Goal: Task Accomplishment & Management: Complete application form

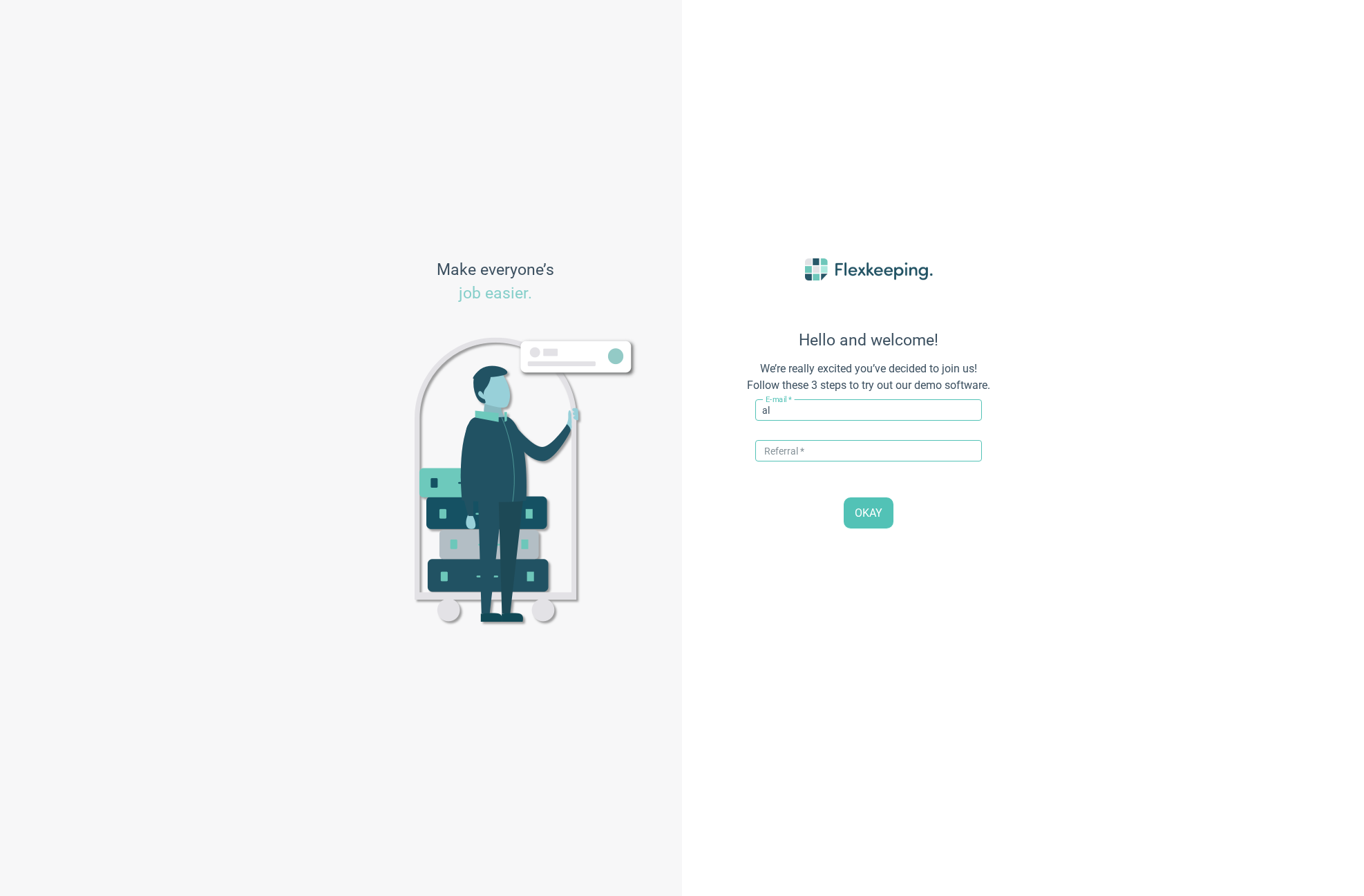
type input "a"
type input "[PERSON_NAME][EMAIL_ADDRESS][DOMAIN_NAME]"
type input "DIGITALMAGIC"
click at [869, 516] on span "OKAY" at bounding box center [868, 514] width 28 height 16
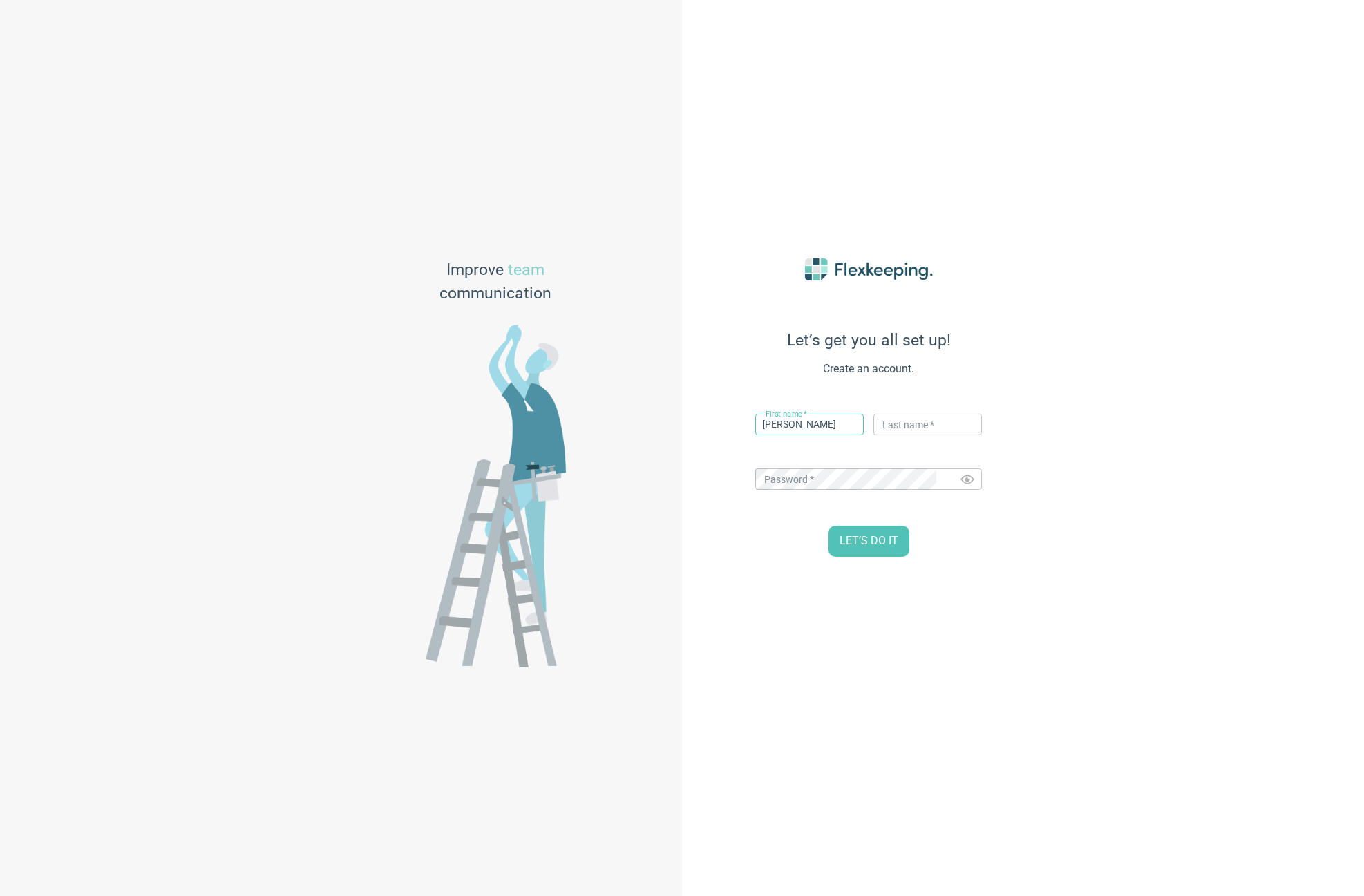
type input "[PERSON_NAME]"
click at [1080, 508] on div "Let’s get you all set up! Create an account. First name   * Dale ​ Last name   …" at bounding box center [1024, 448] width 682 height 896
click at [870, 544] on span "LET’S DO IT" at bounding box center [869, 541] width 58 height 16
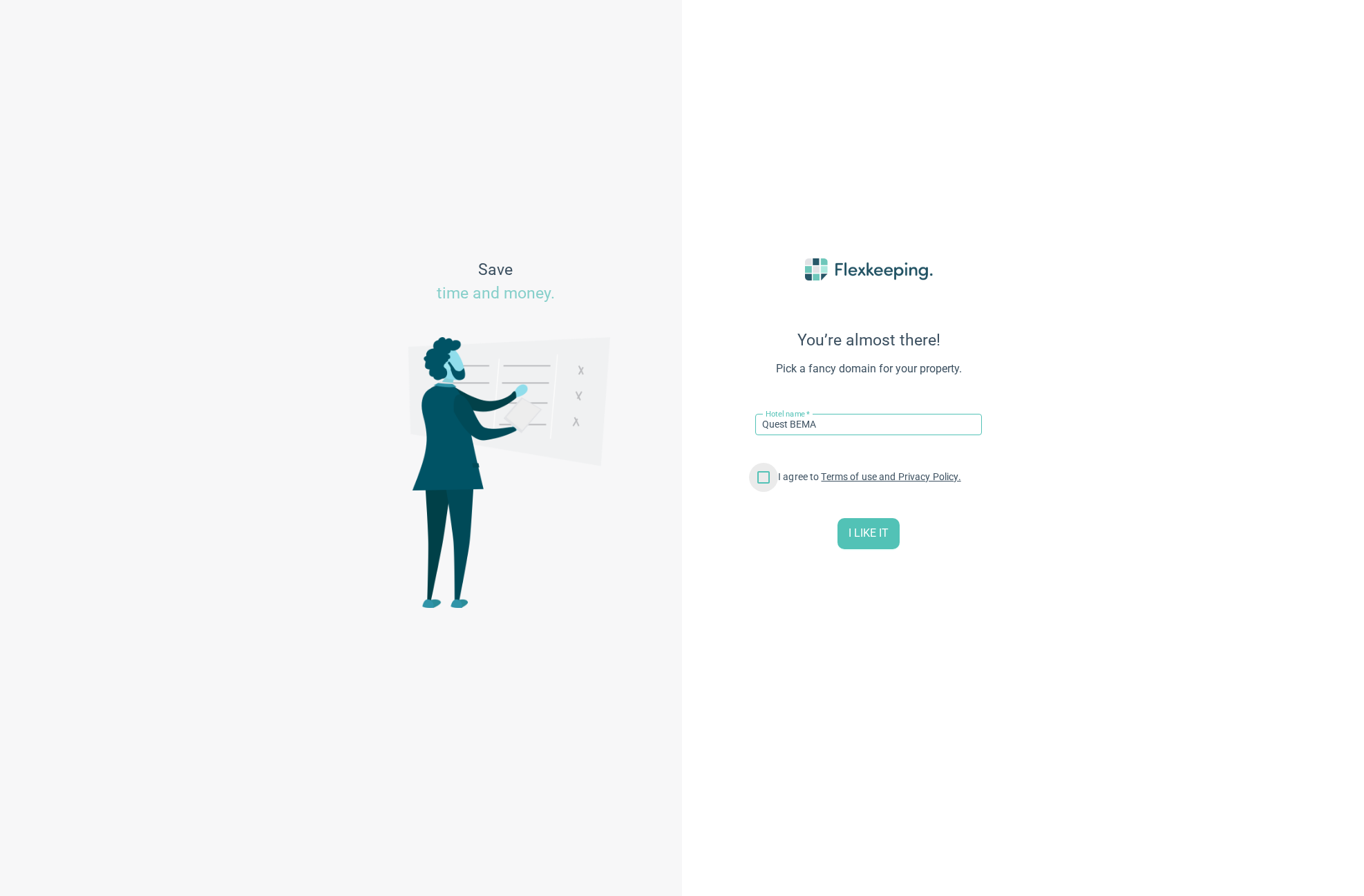
type input "Quest BEMA"
drag, startPoint x: 764, startPoint y: 484, endPoint x: 754, endPoint y: 479, distance: 11.2
click at [764, 484] on input "I agree to Terms of use and Privacy Policy." at bounding box center [763, 480] width 29 height 29
checkbox input "true"
click at [874, 427] on input "Quest BEMA" at bounding box center [868, 424] width 226 height 22
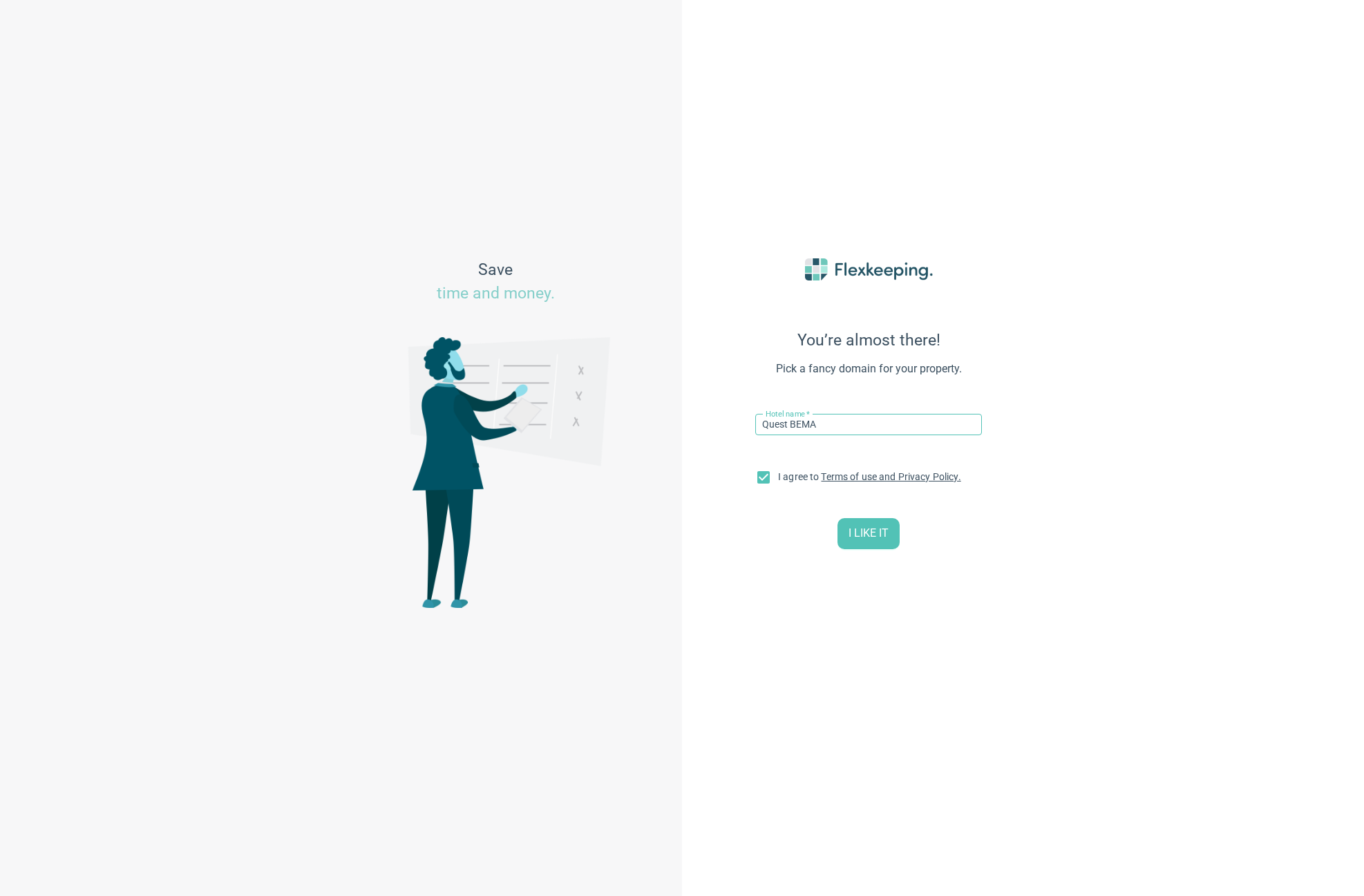
type input "Quest BEMA"
click at [869, 533] on span "I LIKE IT" at bounding box center [868, 533] width 40 height 16
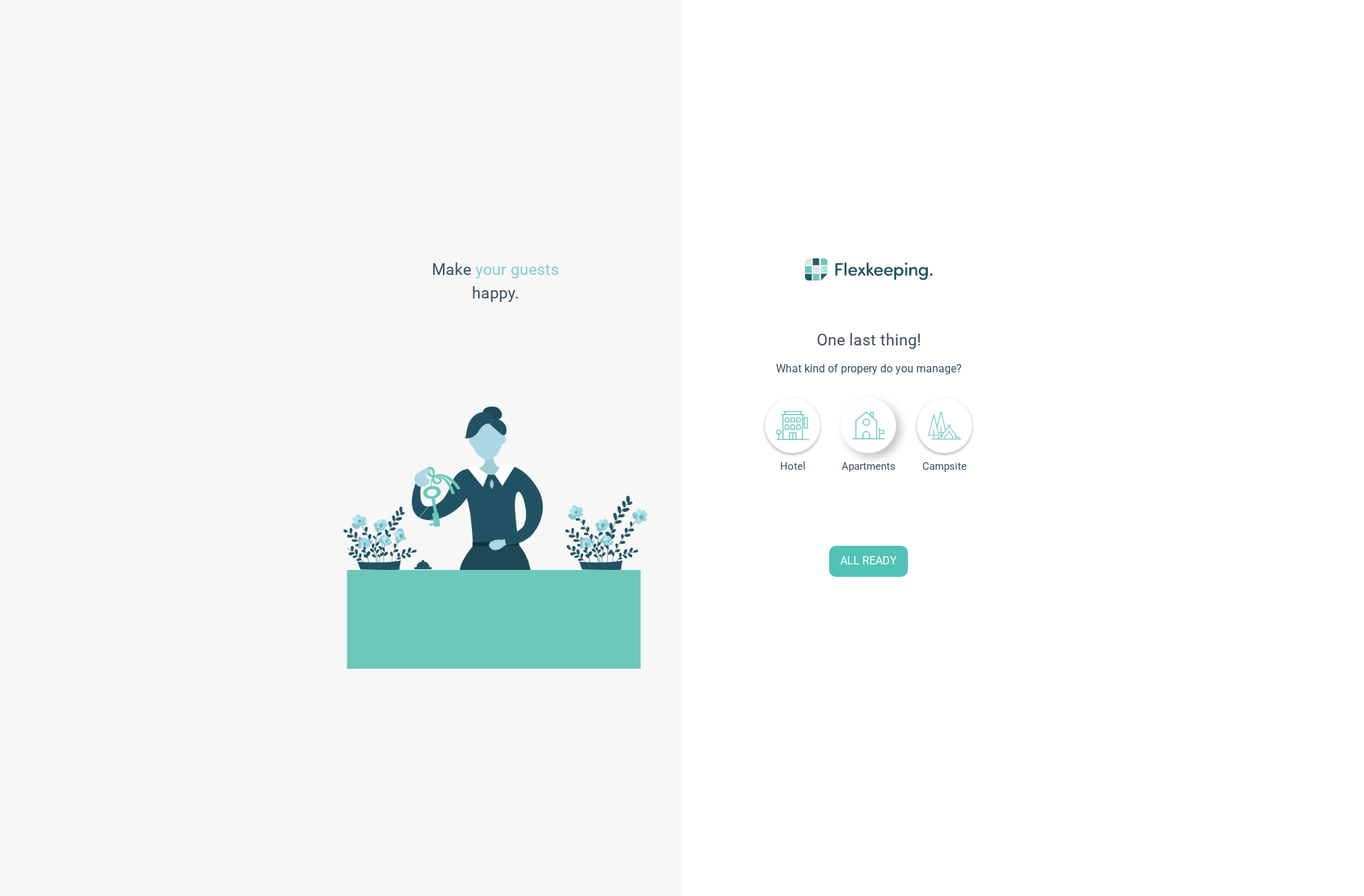
click at [868, 433] on icon at bounding box center [868, 426] width 33 height 33
drag, startPoint x: 892, startPoint y: 514, endPoint x: 754, endPoint y: 487, distance: 140.6
click at [759, 488] on div "One last thing! What kind of propery do you manage? Hotel Apartments Campsite N…" at bounding box center [869, 448] width 304 height 449
type input "140"
click at [880, 565] on span "ALL READY" at bounding box center [869, 561] width 57 height 16
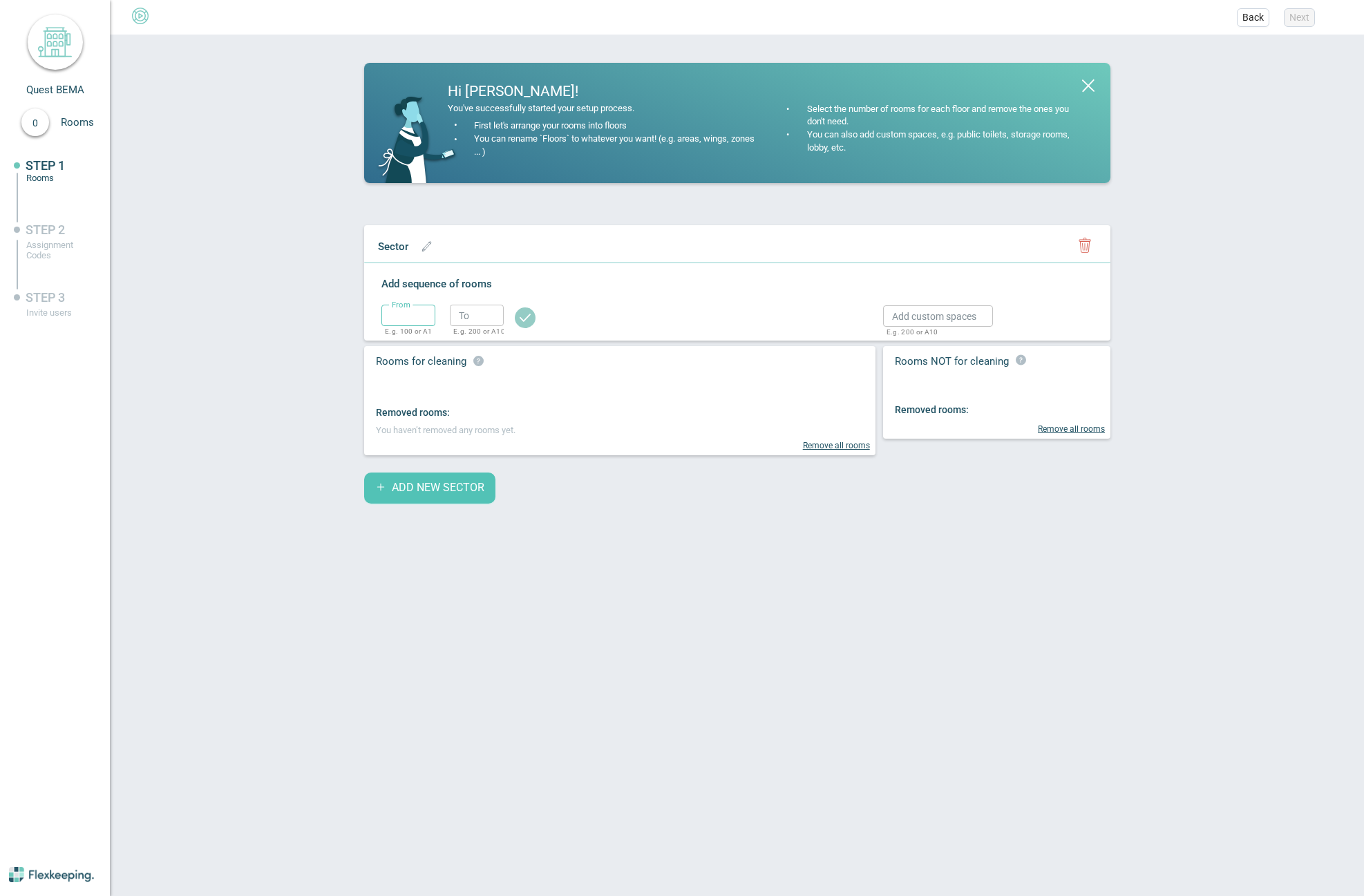
click at [418, 316] on input "text" at bounding box center [409, 315] width 54 height 22
type input "1"
click at [475, 316] on input "text" at bounding box center [477, 315] width 54 height 22
type input "1"
click at [530, 322] on circle "button" at bounding box center [526, 318] width 21 height 21
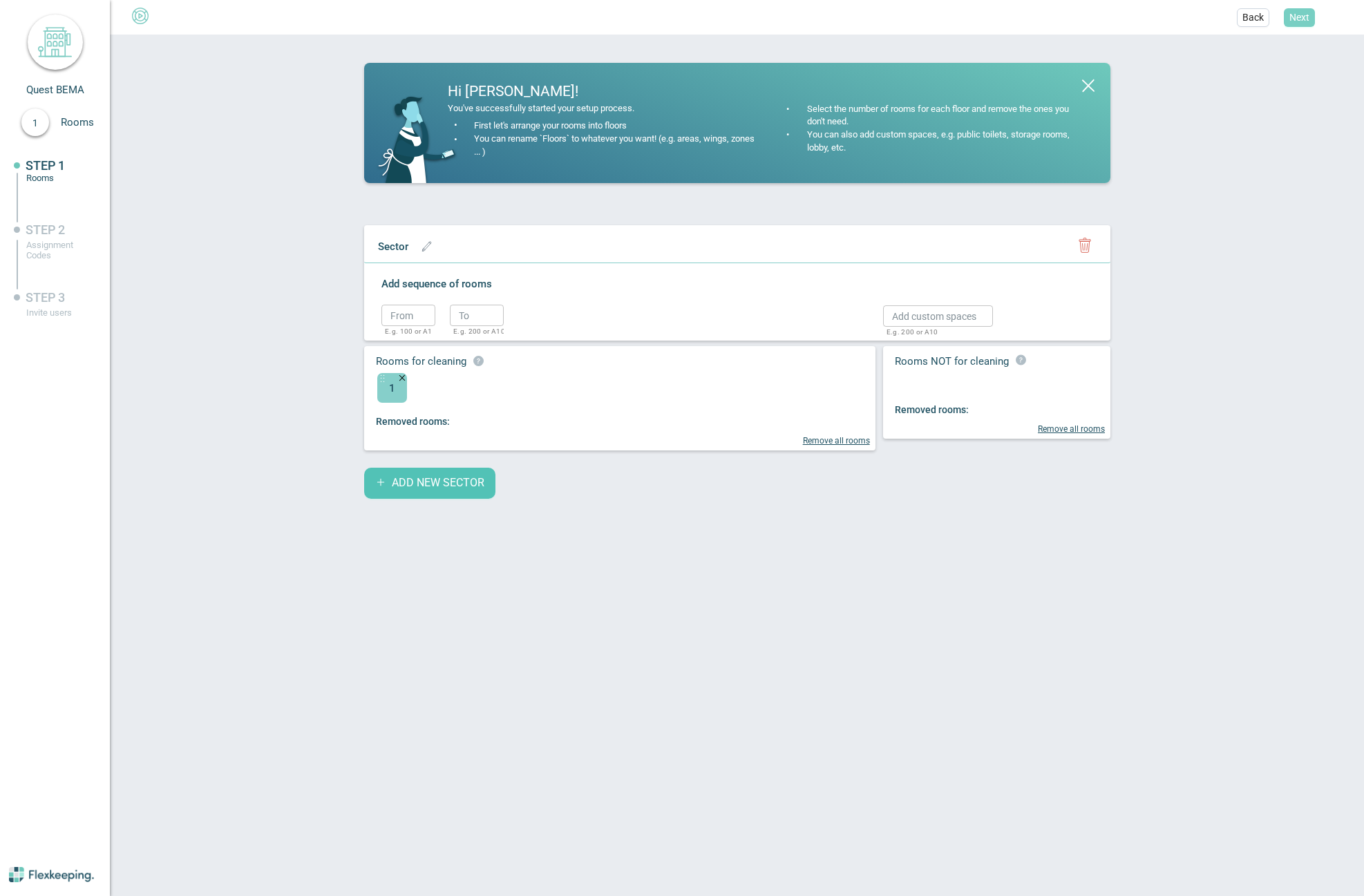
click at [1292, 16] on span "Next" at bounding box center [1300, 17] width 20 height 13
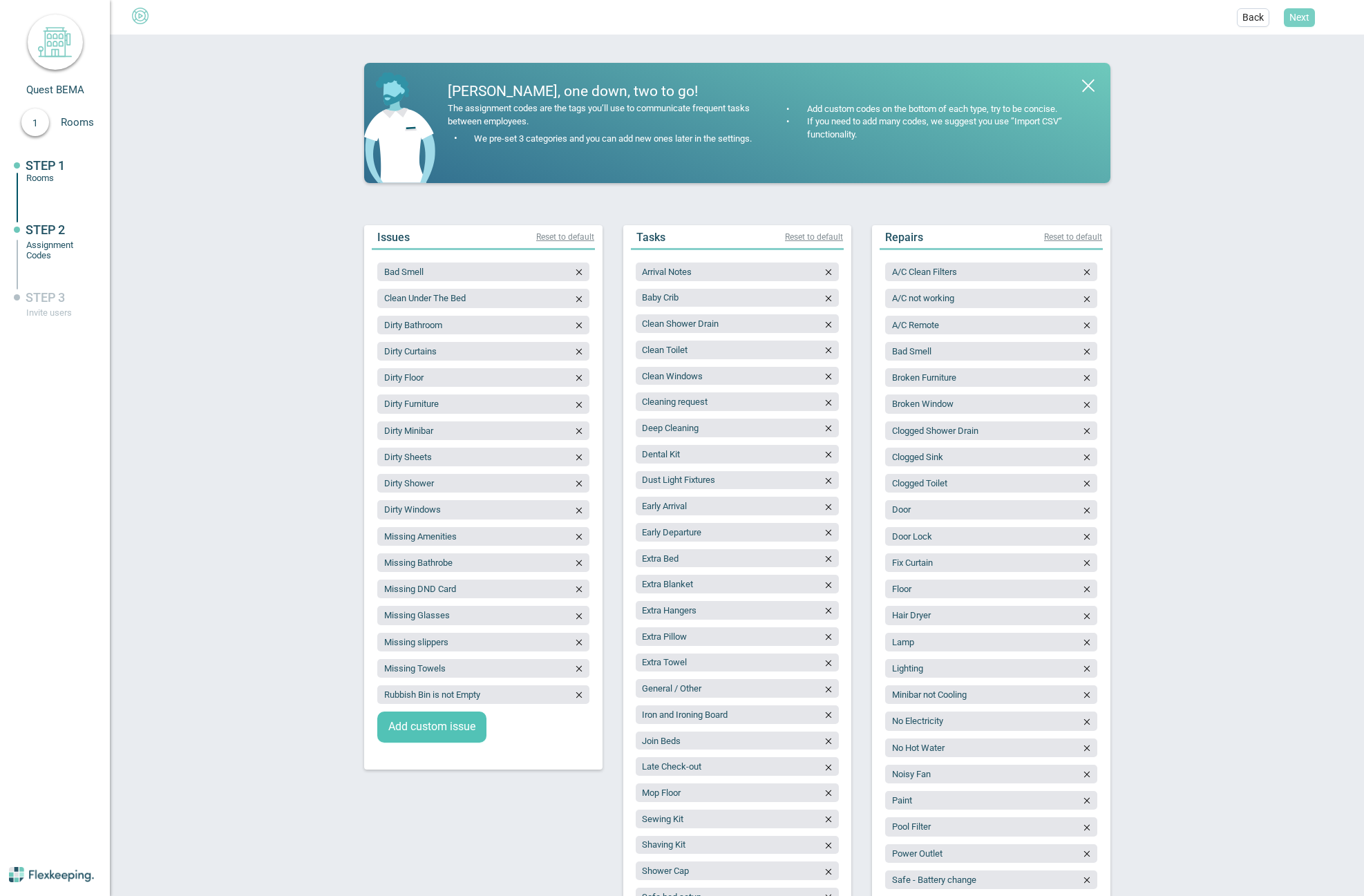
click at [1295, 18] on span "Next" at bounding box center [1300, 17] width 20 height 13
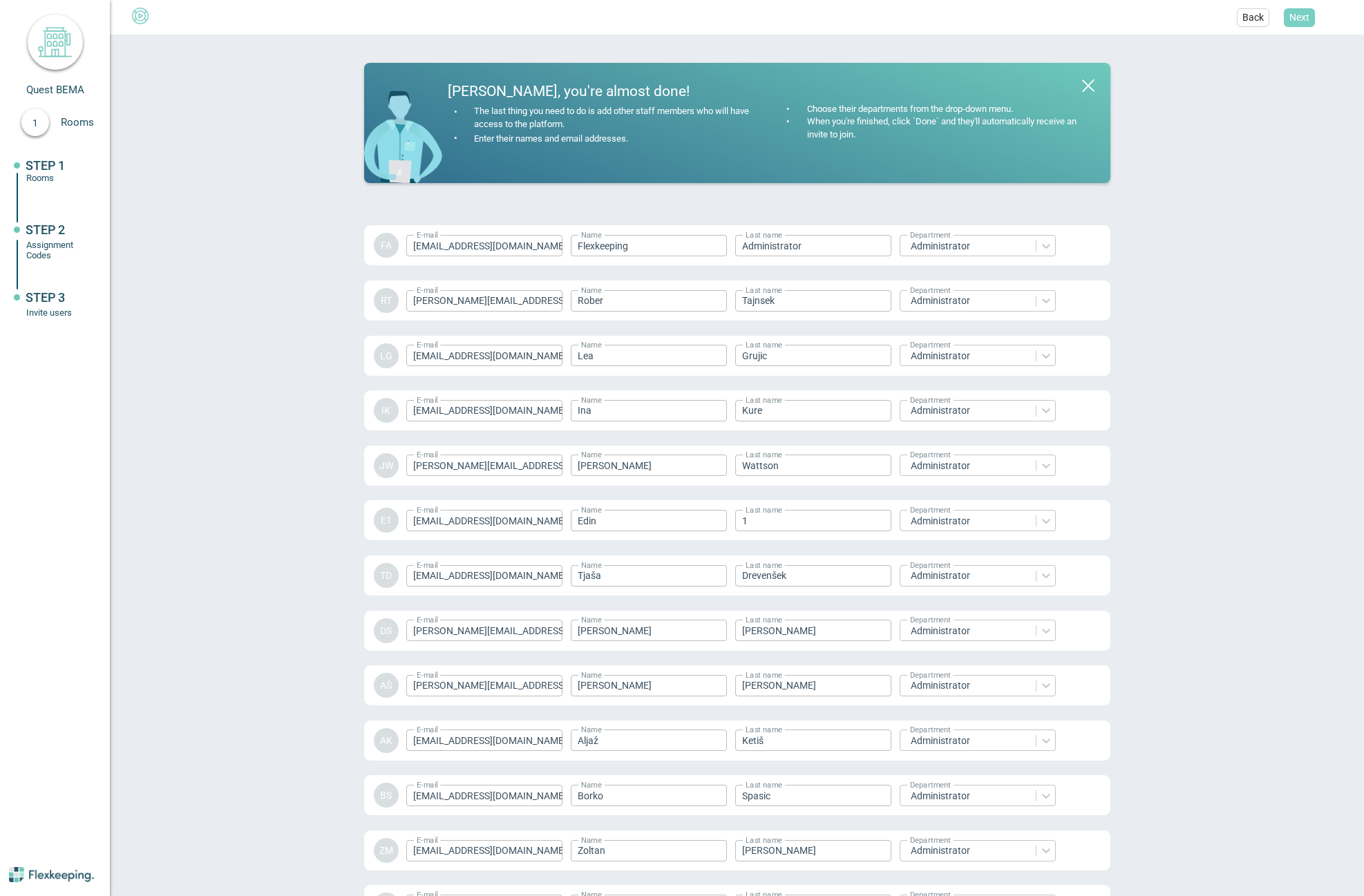
scroll to position [1621, 0]
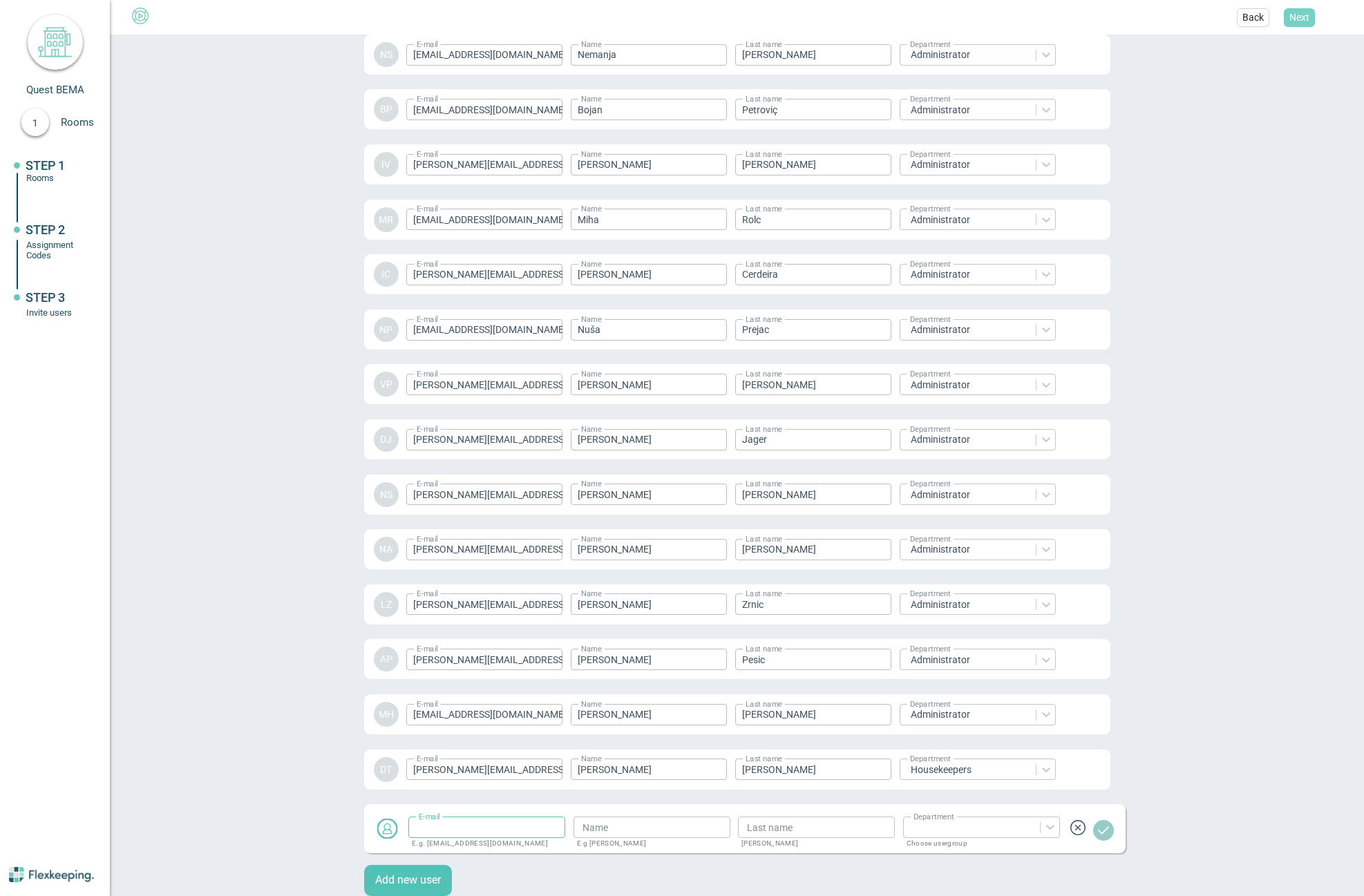
click at [1295, 18] on span "Next" at bounding box center [1300, 17] width 20 height 13
